Goal: Find specific page/section: Find specific page/section

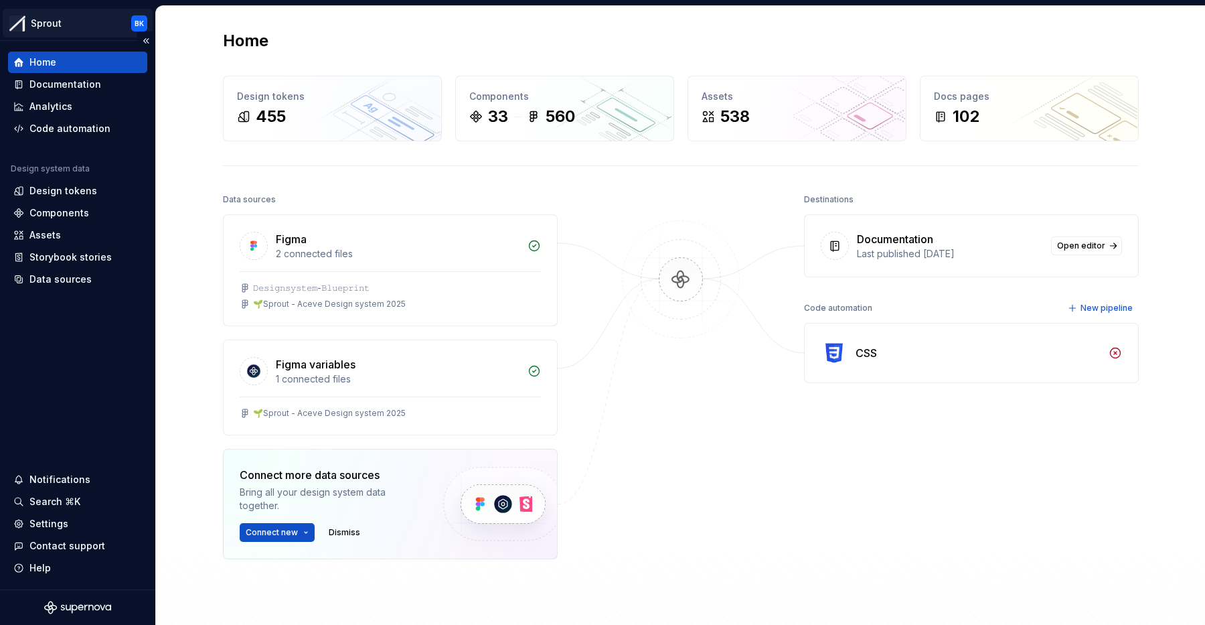
scroll to position [12, 0]
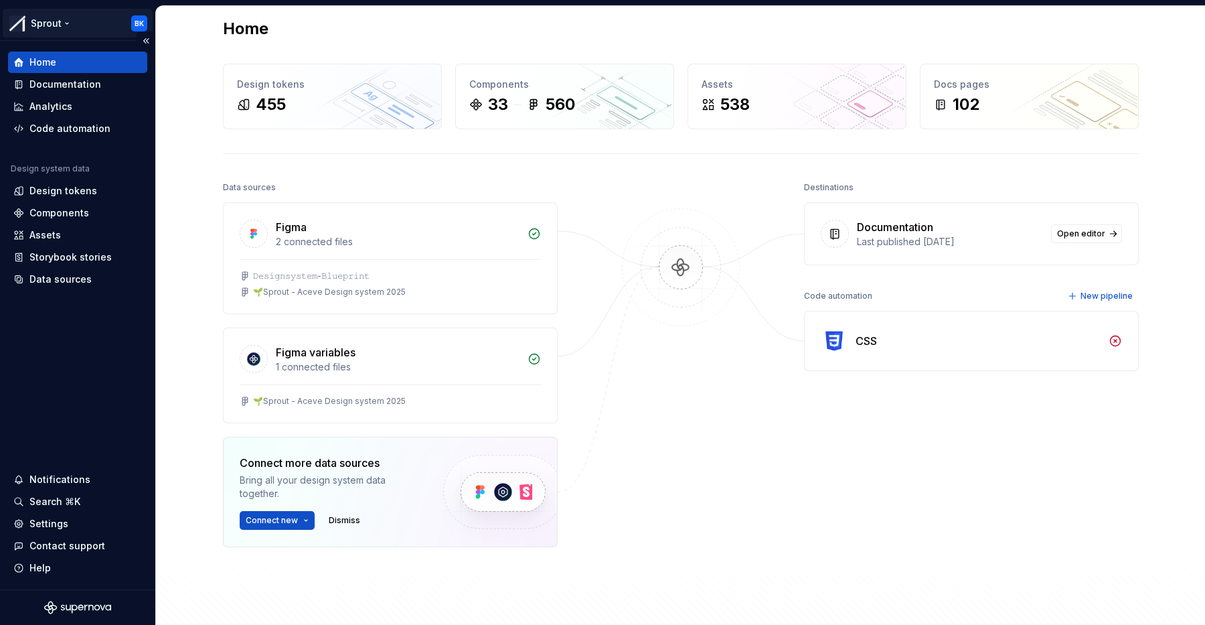
click at [59, 25] on html "Sprout BK Home Documentation Analytics Code automation Design system data Desig…" at bounding box center [602, 312] width 1205 height 625
click at [64, 23] on html "Sprout BK Home Documentation Analytics Code automation Design system data Desig…" at bounding box center [602, 312] width 1205 height 625
click at [53, 34] on html "Sprout BK Home Documentation Analytics Code automation Design system data Desig…" at bounding box center [602, 312] width 1205 height 625
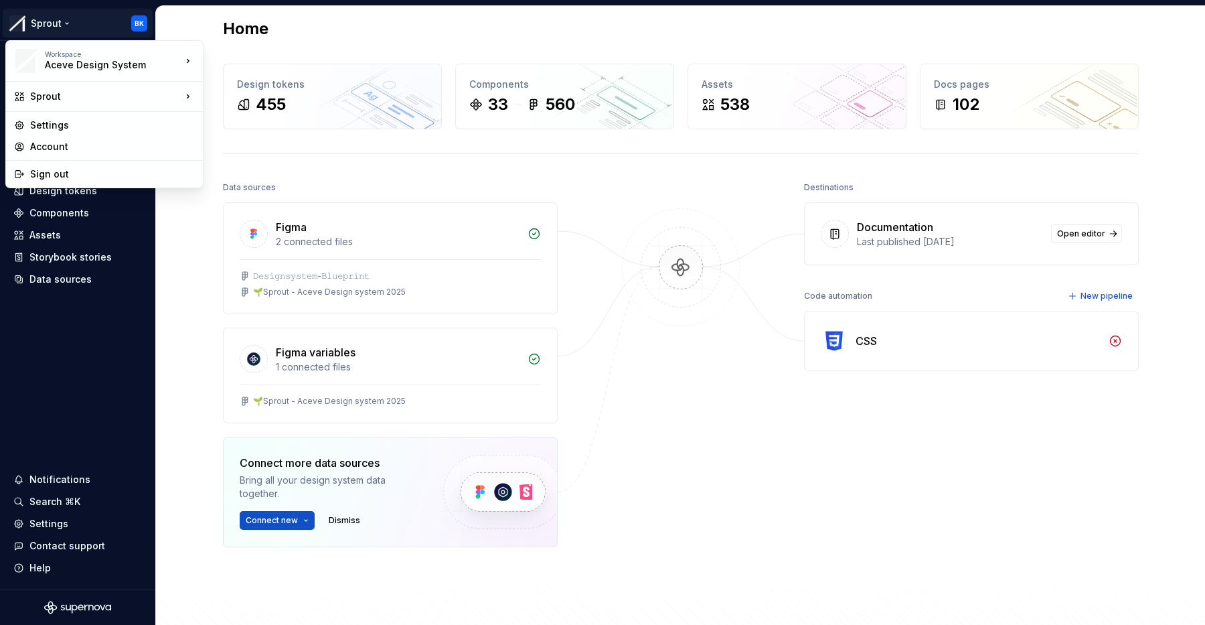
click at [576, 267] on html "Sprout BK Home Documentation Analytics Code automation Design system data Desig…" at bounding box center [602, 312] width 1205 height 625
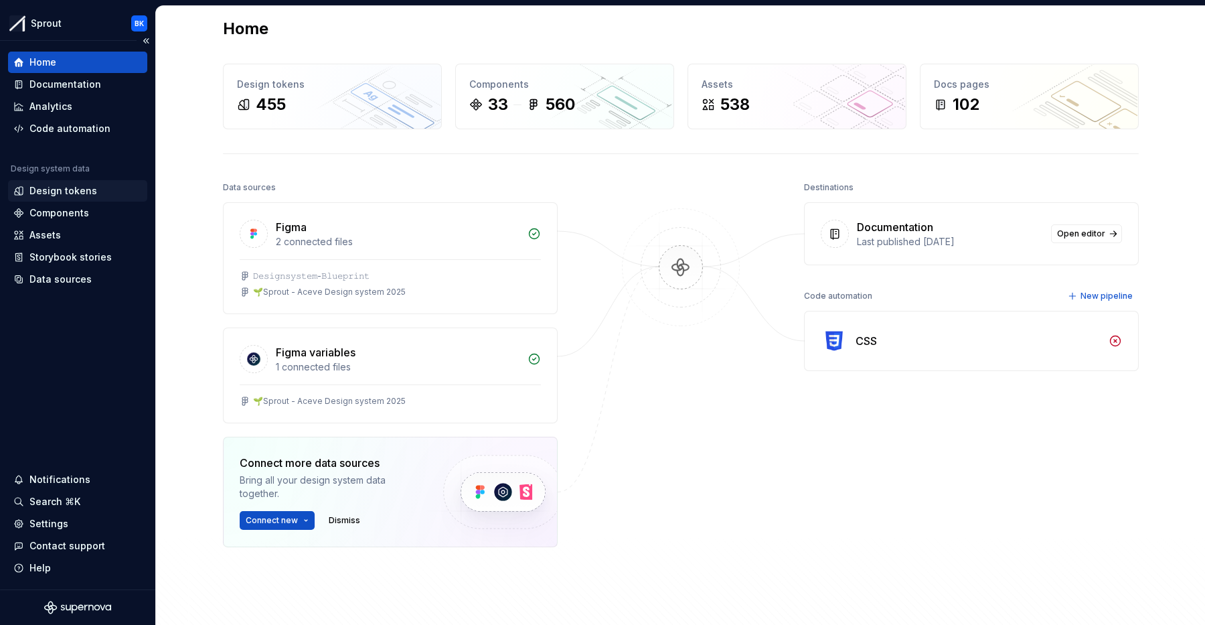
click at [70, 192] on div "Design tokens" at bounding box center [63, 190] width 68 height 13
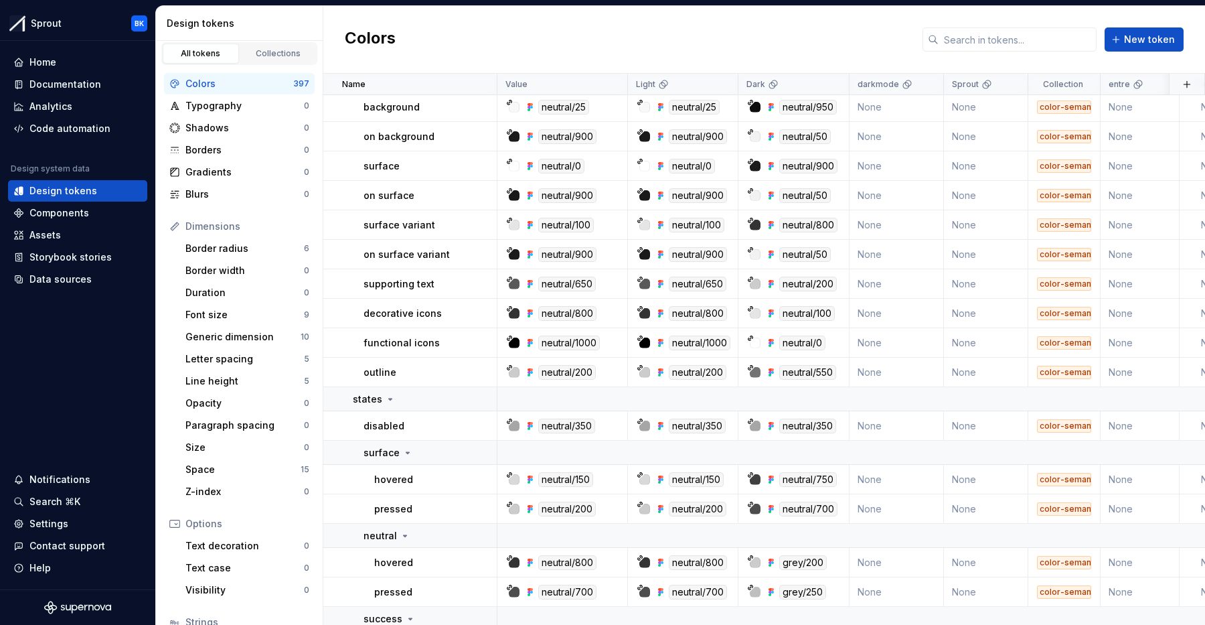
scroll to position [12033, 0]
